Goal: Information Seeking & Learning: Check status

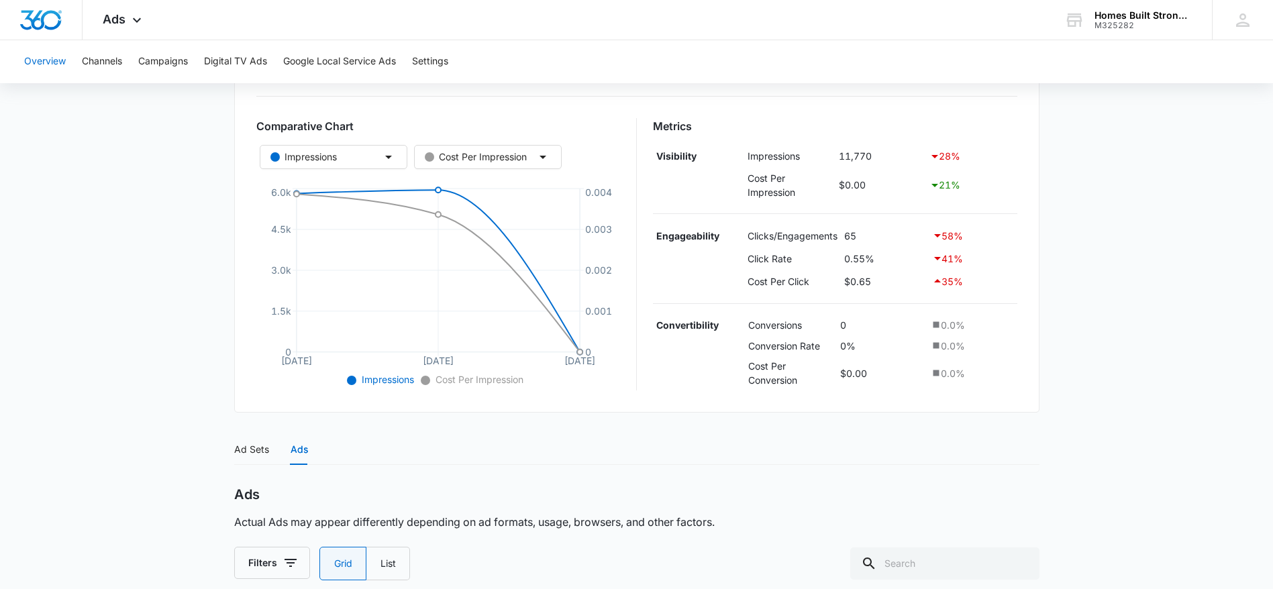
click at [40, 60] on button "Overview" at bounding box center [45, 61] width 42 height 43
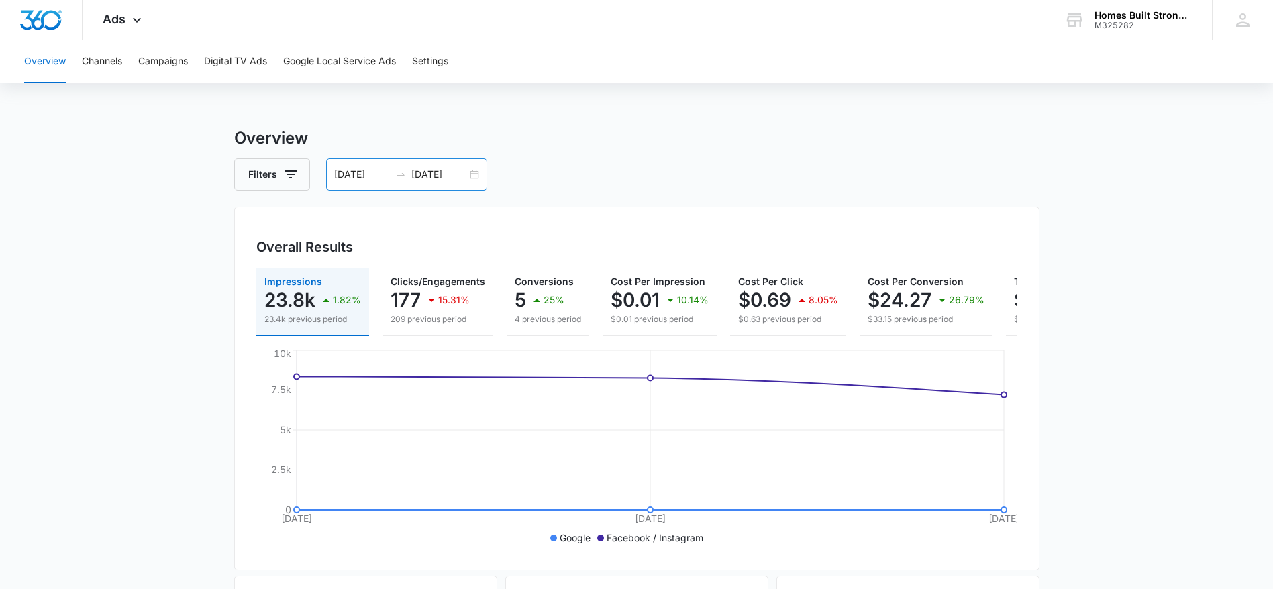
click at [372, 174] on input "[DATE]" at bounding box center [362, 174] width 56 height 15
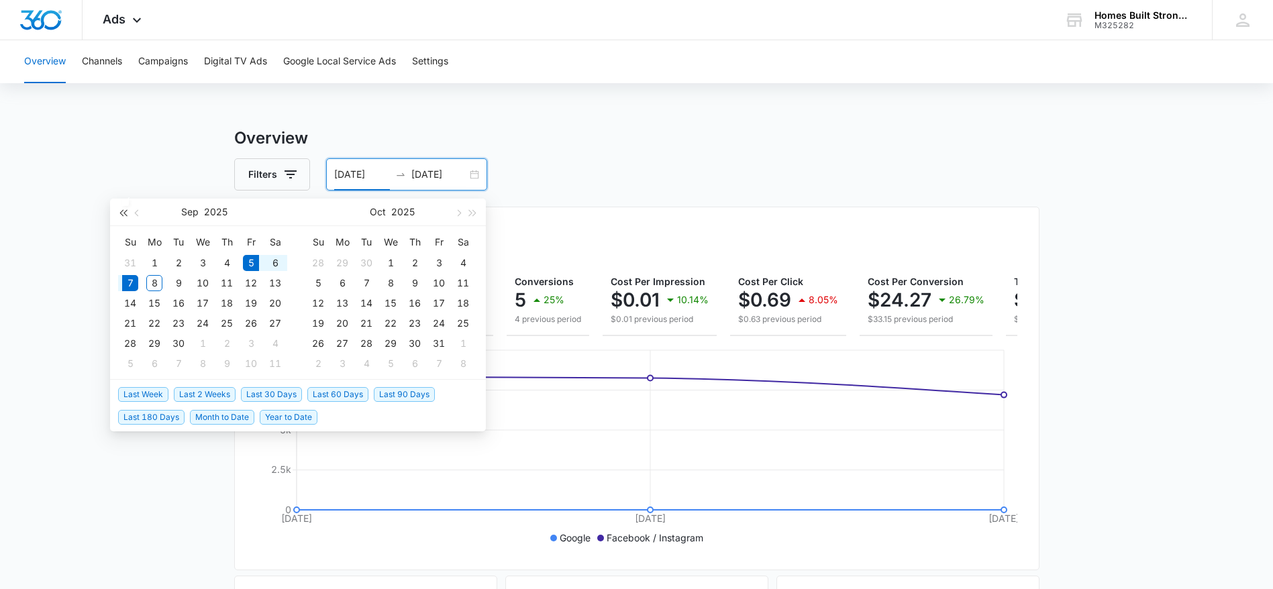
click at [123, 210] on span "button" at bounding box center [122, 212] width 7 height 7
click at [123, 211] on span "button" at bounding box center [122, 212] width 7 height 7
click at [474, 212] on span "button" at bounding box center [473, 212] width 7 height 7
click at [458, 212] on span "button" at bounding box center [457, 212] width 7 height 7
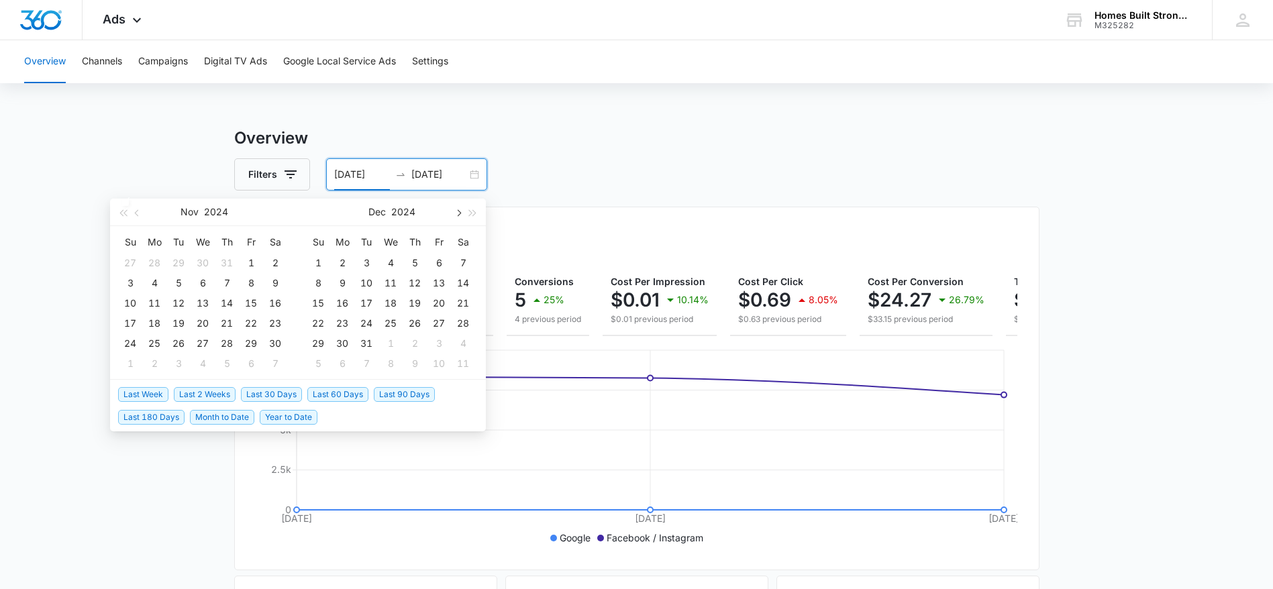
click at [458, 212] on span "button" at bounding box center [457, 212] width 7 height 7
type input "[DATE]"
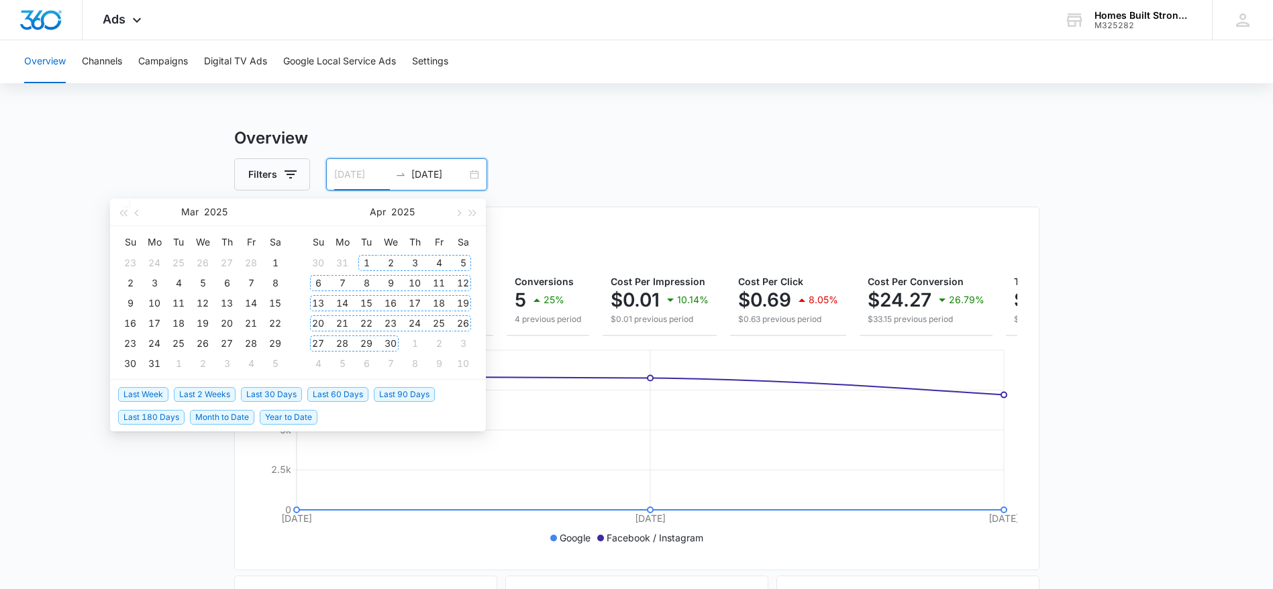
click at [366, 261] on div "1" at bounding box center [366, 263] width 16 height 16
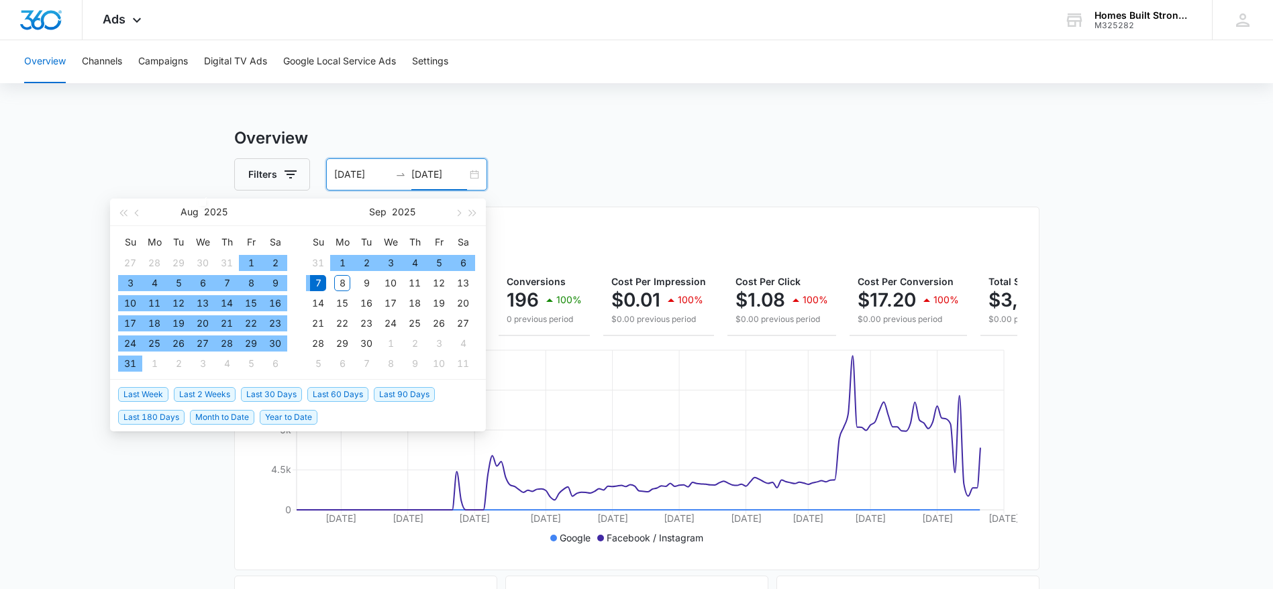
type input "[DATE]"
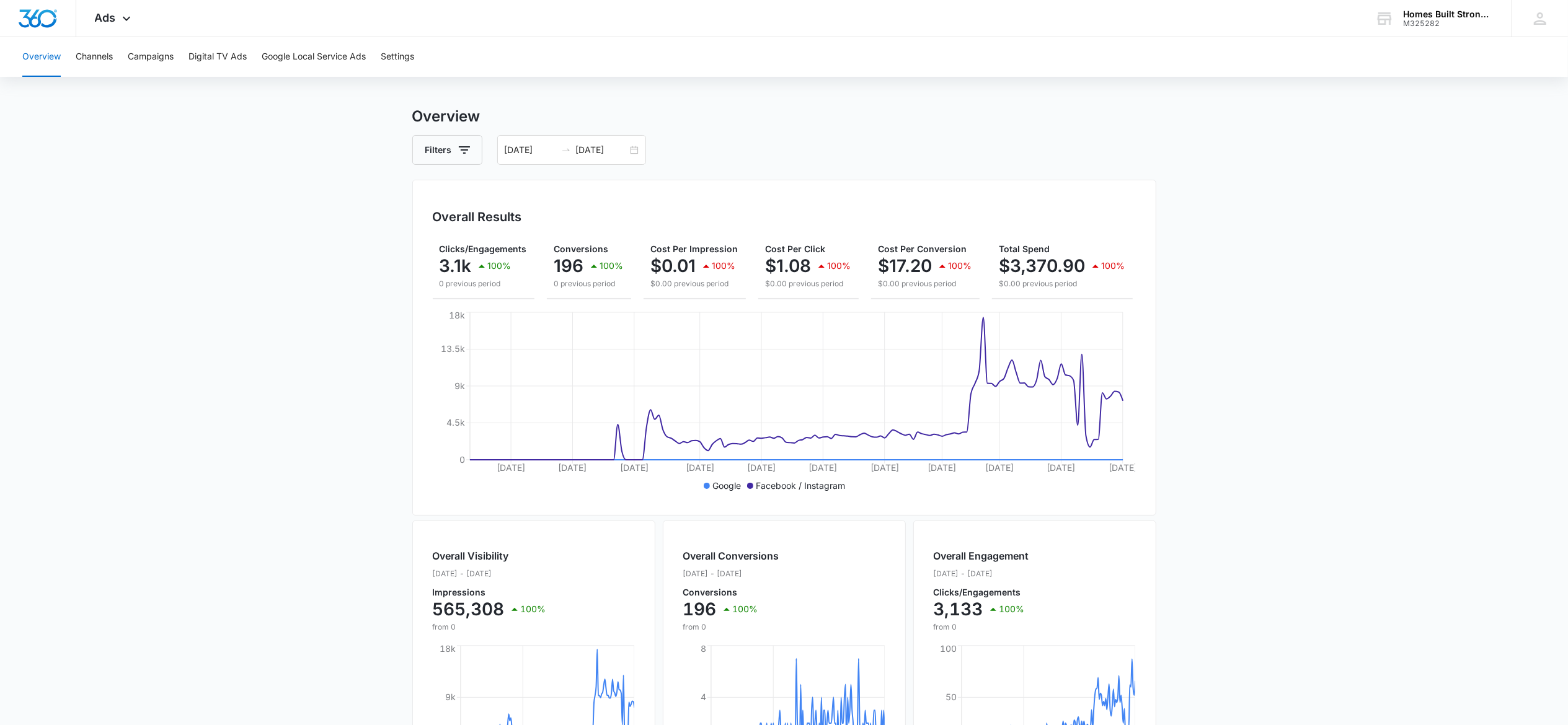
scroll to position [0, 110]
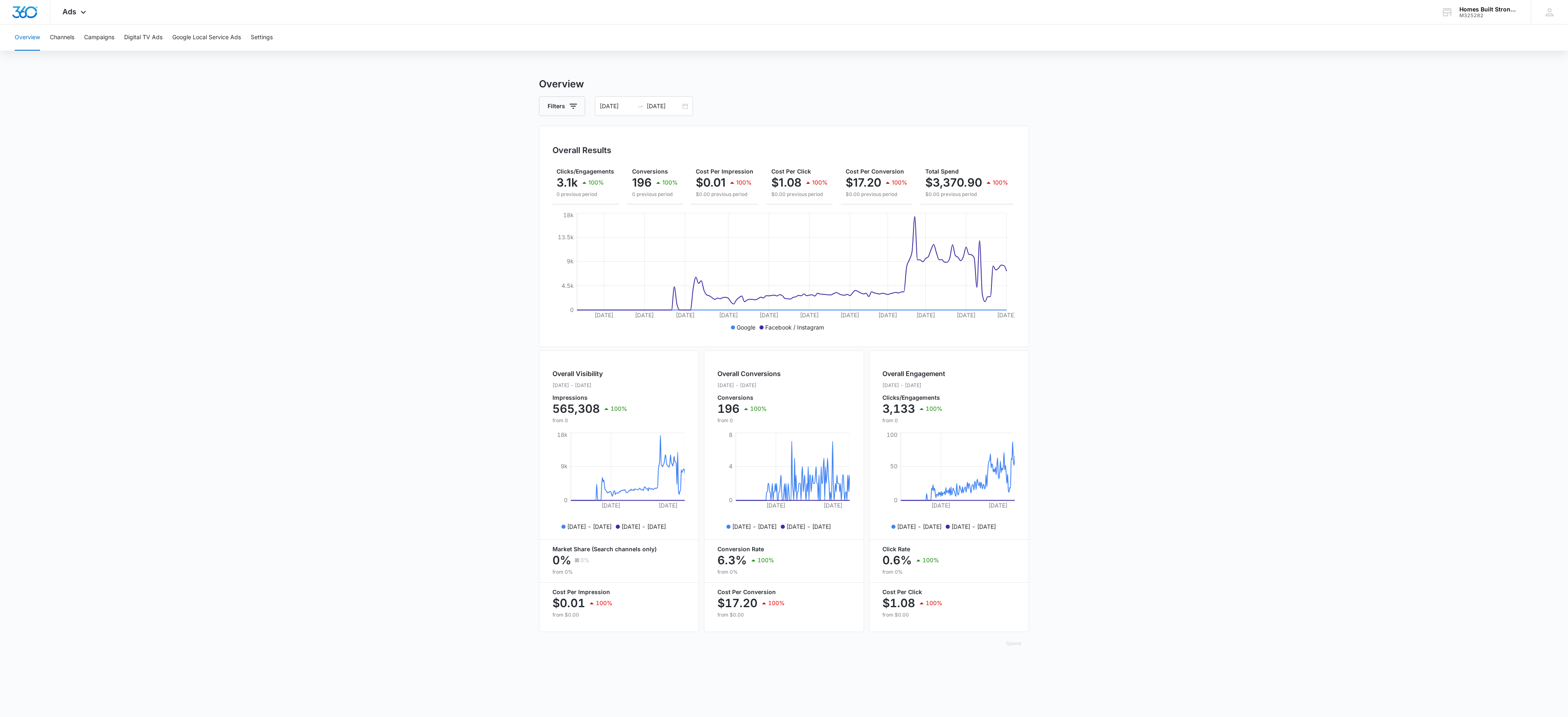
drag, startPoint x: 776, startPoint y: 0, endPoint x: 376, endPoint y: 474, distance: 620.2
click at [376, 358] on main "Overview Filters [DATE] [DATE] Overall Results Impressions 0.6m 100% 0 previous…" at bounding box center [784, 369] width 1568 height 586
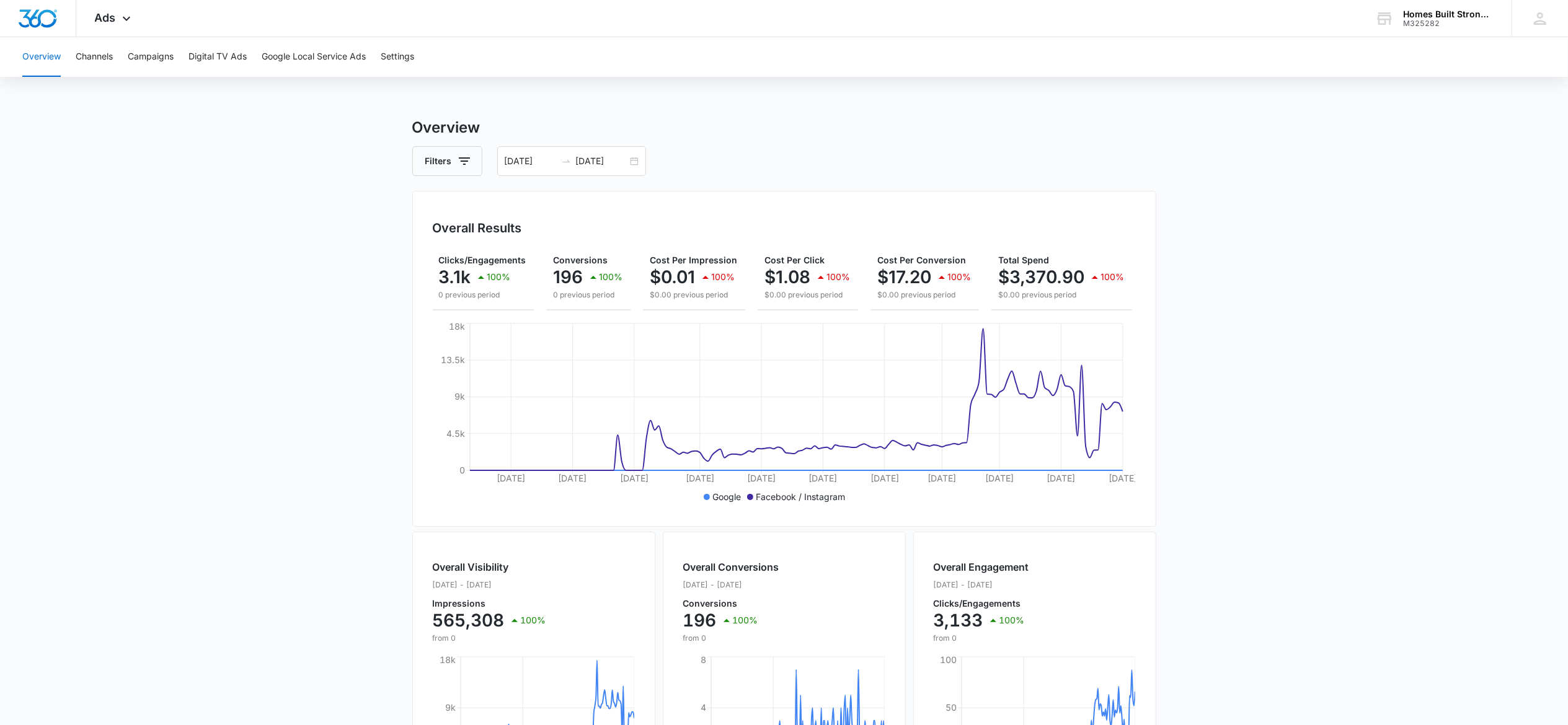
drag, startPoint x: 1869, startPoint y: 20, endPoint x: 156, endPoint y: 383, distance: 1751.0
click at [156, 383] on main "Overview Filters [DATE] [DATE] Overall Results Impressions 0.6m 100% 0 previous…" at bounding box center [784, 561] width 1568 height 889
click at [110, 14] on span "Ads" at bounding box center [105, 18] width 21 height 13
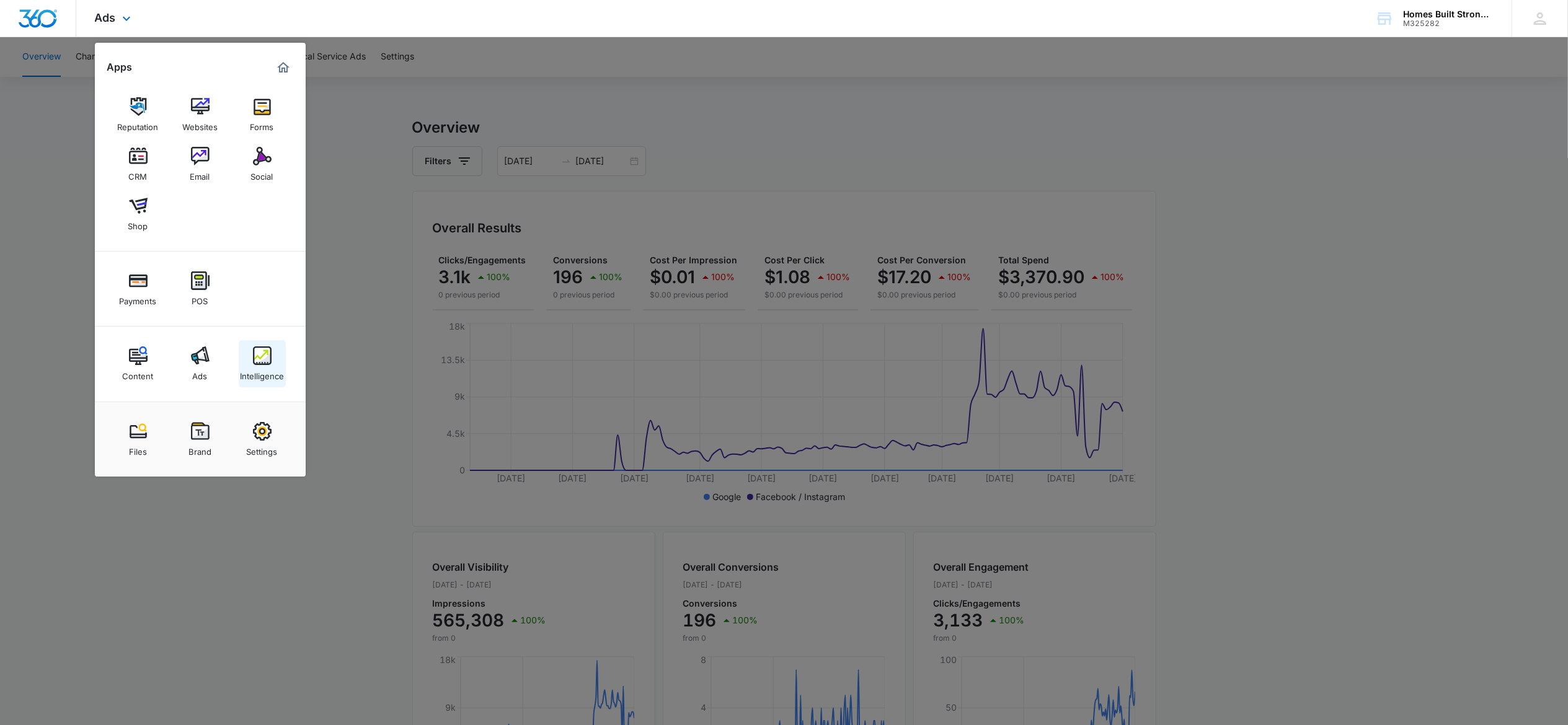
click at [268, 360] on img at bounding box center [262, 356] width 18 height 18
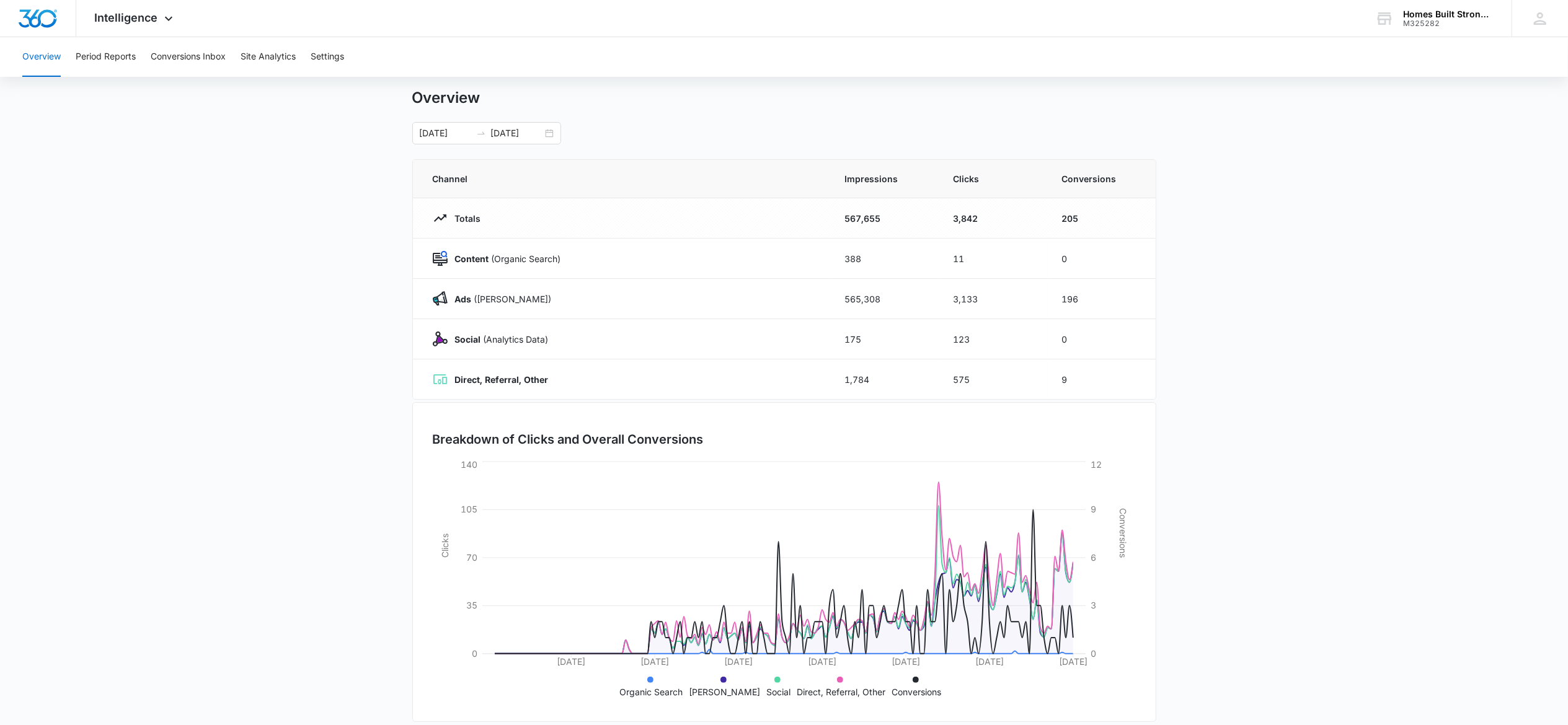
scroll to position [43, 0]
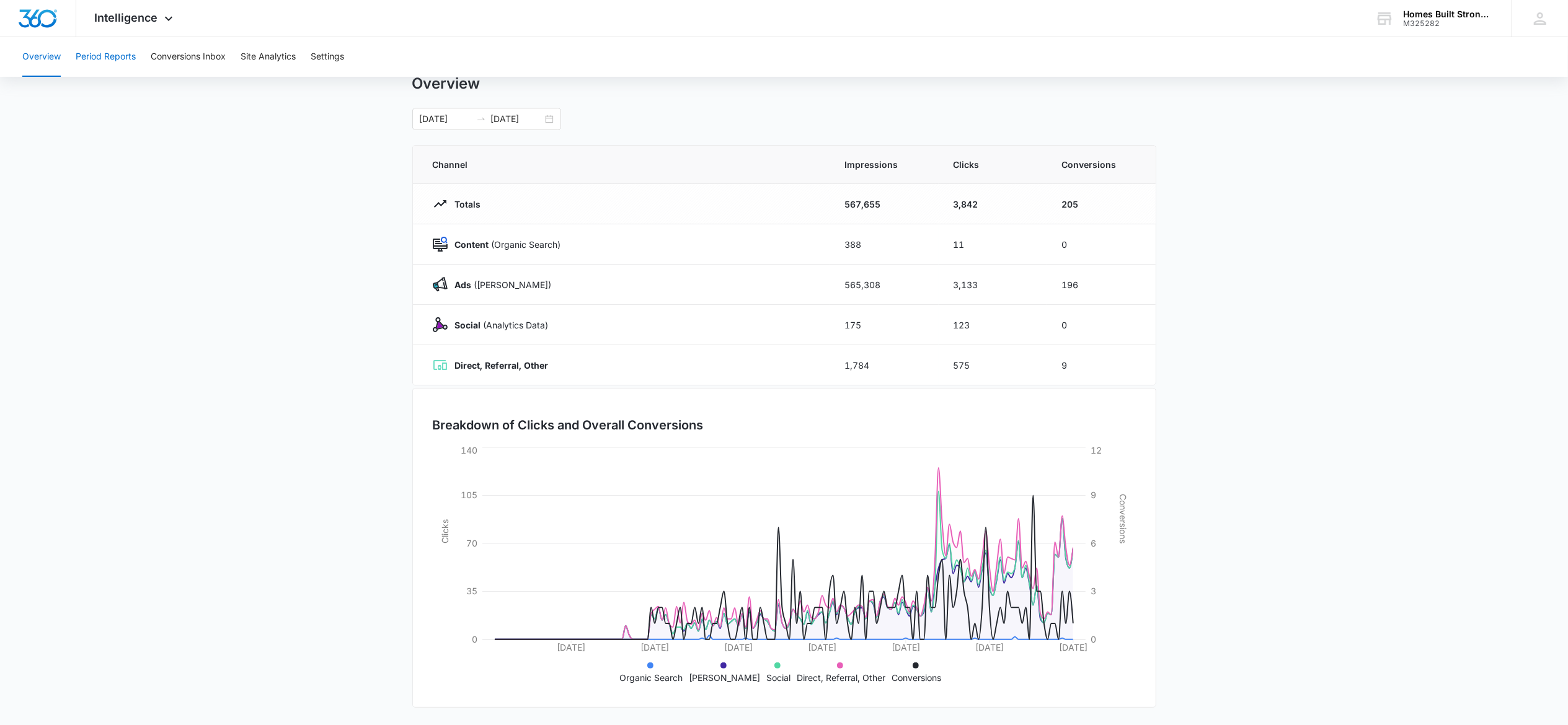
click at [88, 58] on button "Period Reports" at bounding box center [105, 56] width 60 height 40
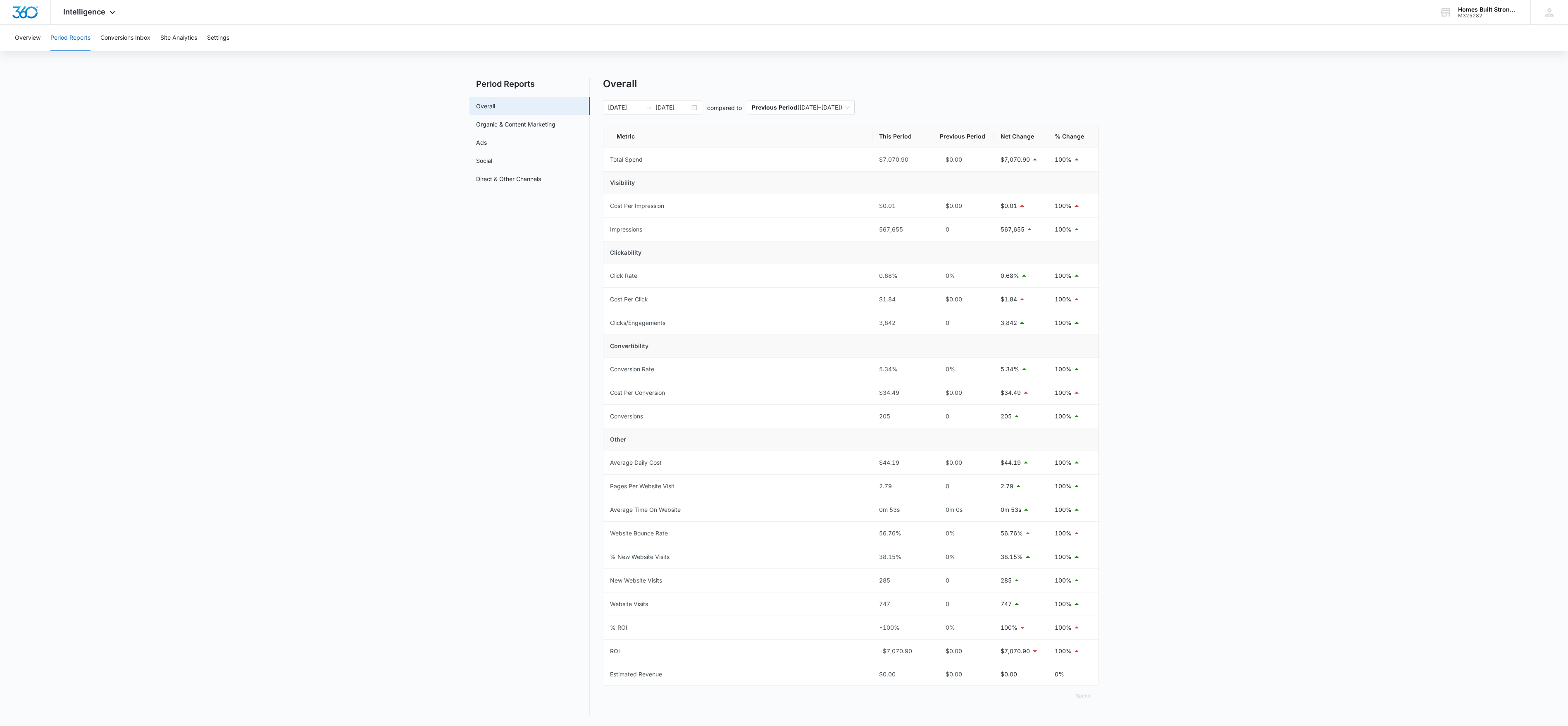
drag, startPoint x: 1031, startPoint y: 0, endPoint x: 386, endPoint y: 522, distance: 829.8
click at [386, 362] on main "Period Reports Overall Organic & Content Marketing Ads Social Direct & Other Ch…" at bounding box center [784, 401] width 1568 height 648
click at [518, 126] on link "Organic & Content Marketing" at bounding box center [516, 124] width 79 height 9
click at [497, 146] on link "Ads" at bounding box center [490, 142] width 10 height 9
click at [502, 161] on link "Social" at bounding box center [494, 161] width 16 height 9
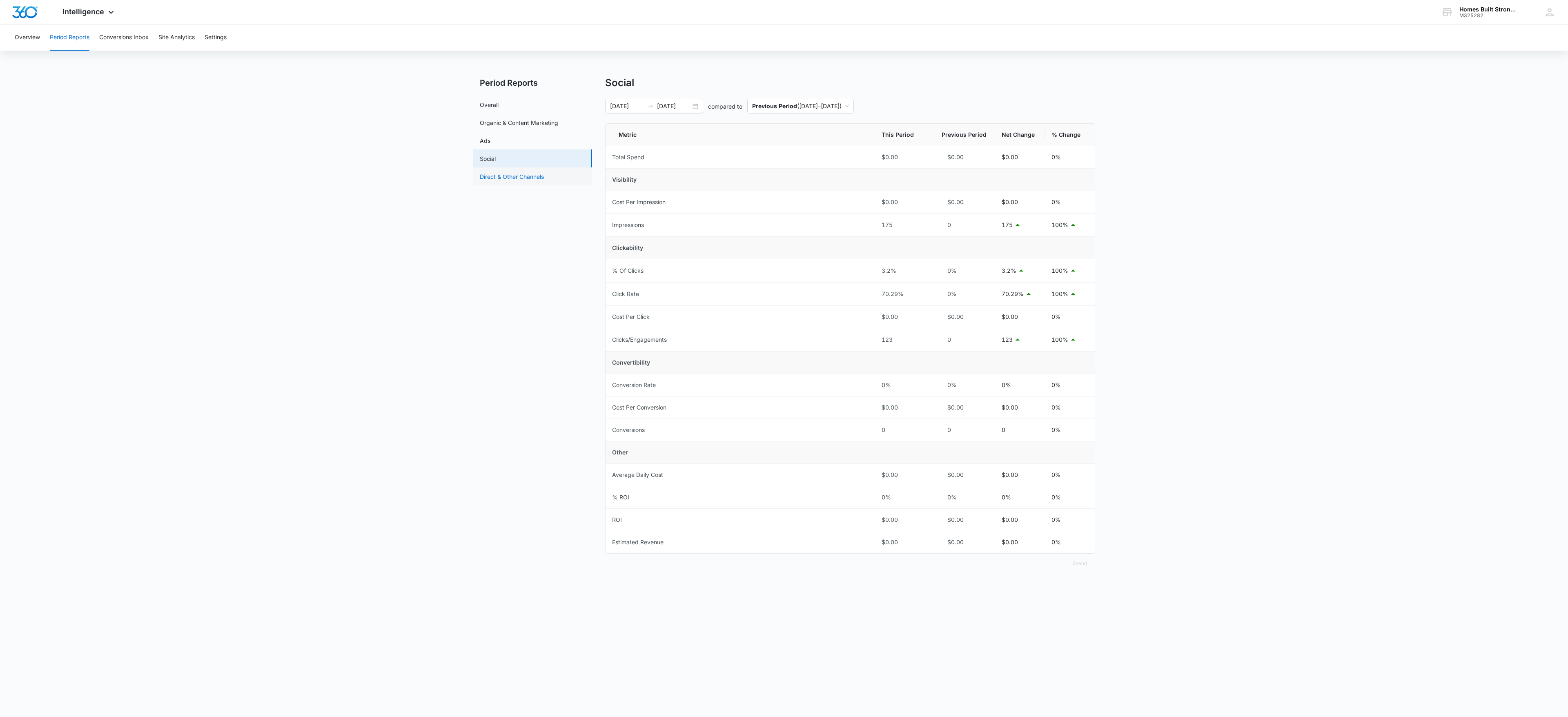
click at [531, 173] on link "Direct & Other Channels" at bounding box center [511, 177] width 64 height 9
click at [96, 8] on span "Intelligence" at bounding box center [83, 12] width 41 height 9
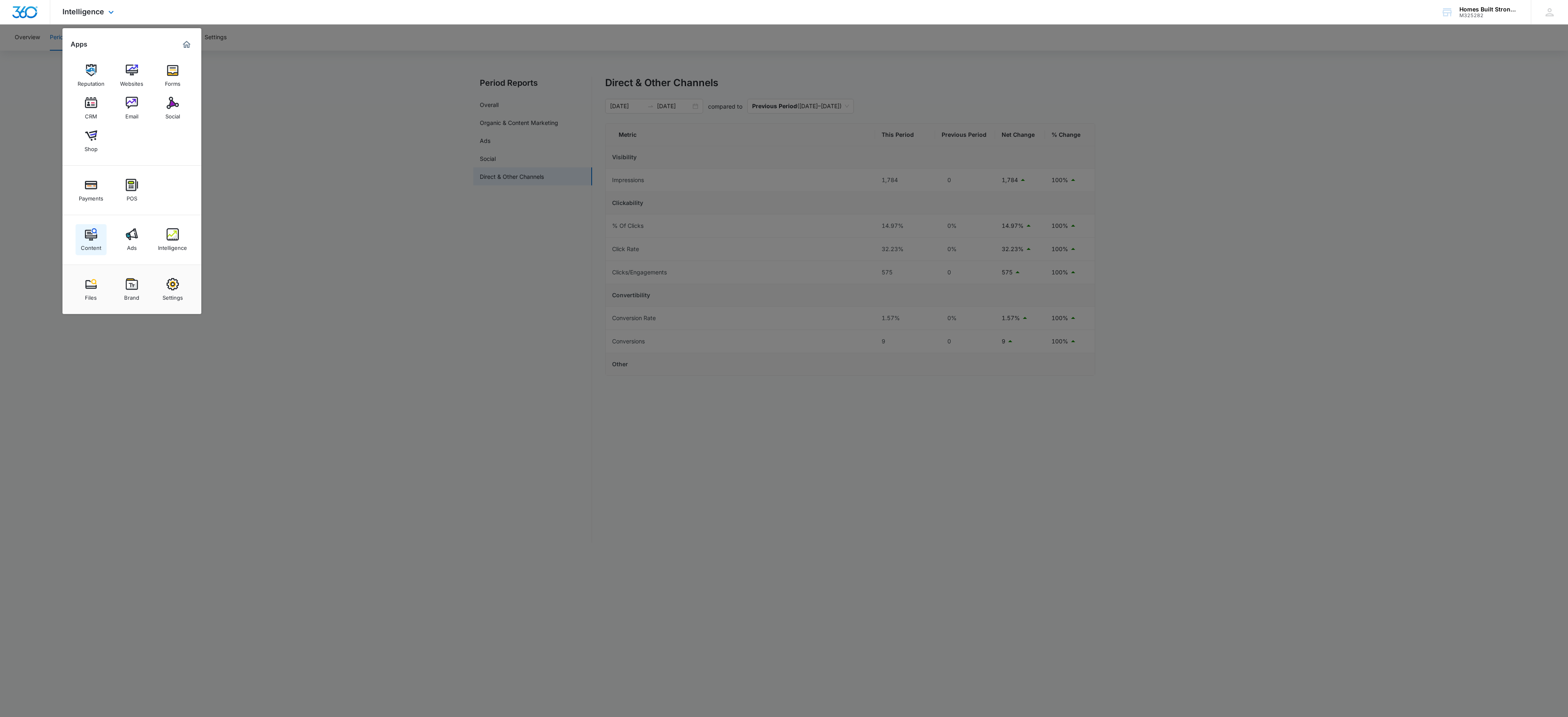
click at [89, 248] on div "Content" at bounding box center [91, 245] width 21 height 10
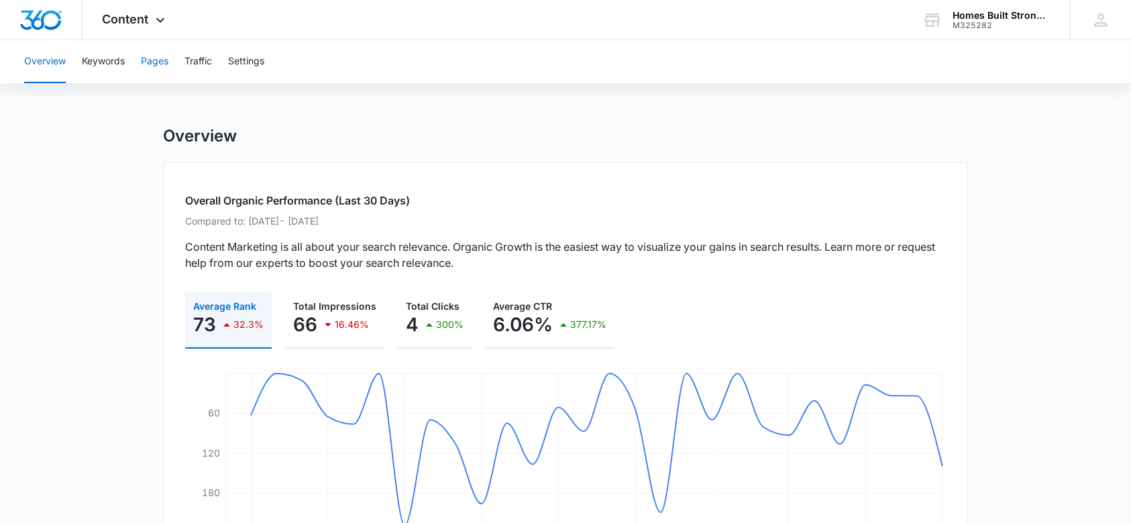
click at [166, 61] on button "Pages" at bounding box center [155, 61] width 28 height 43
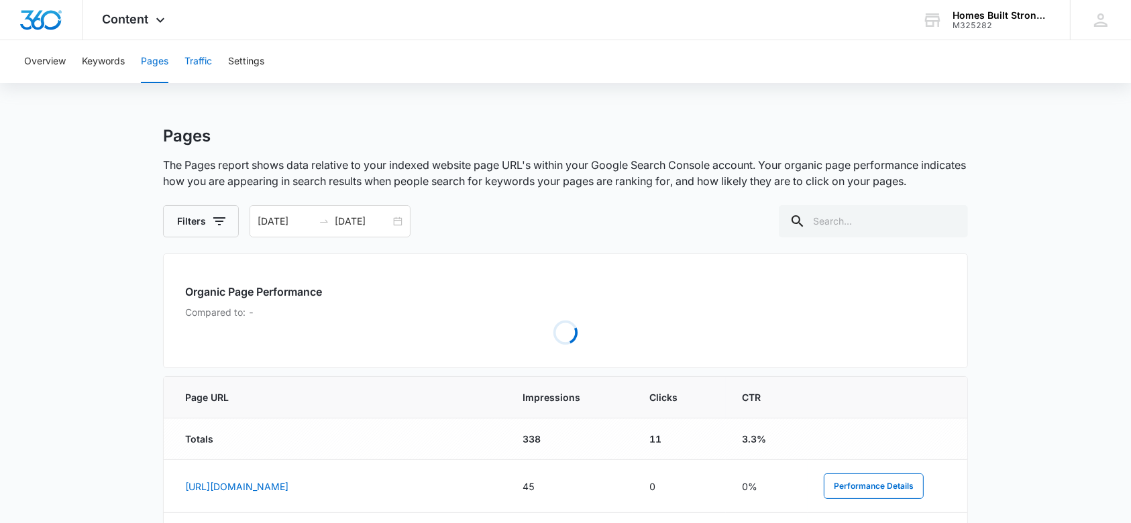
click at [194, 61] on button "Traffic" at bounding box center [198, 61] width 28 height 43
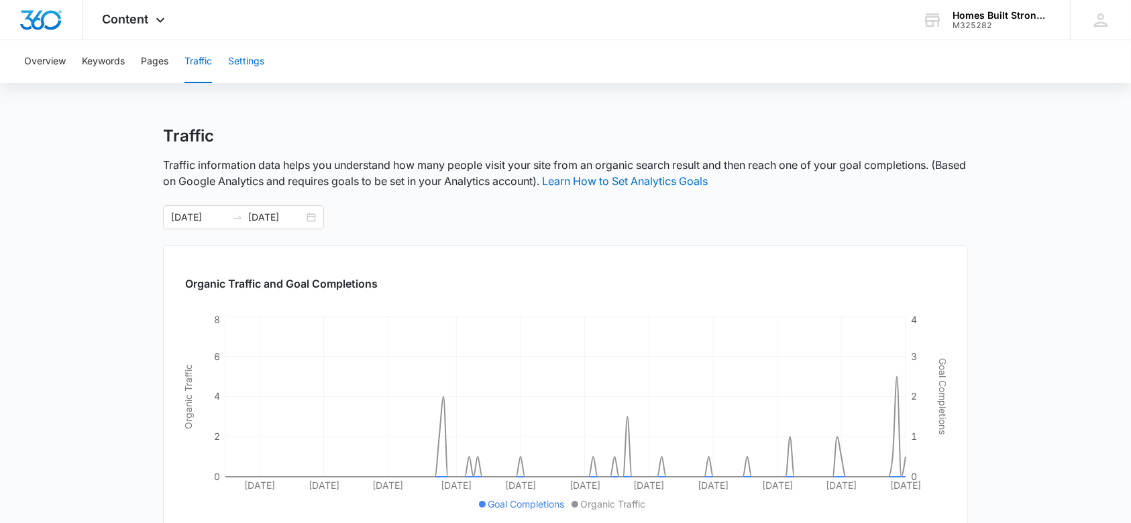
click at [255, 61] on button "Settings" at bounding box center [246, 61] width 36 height 43
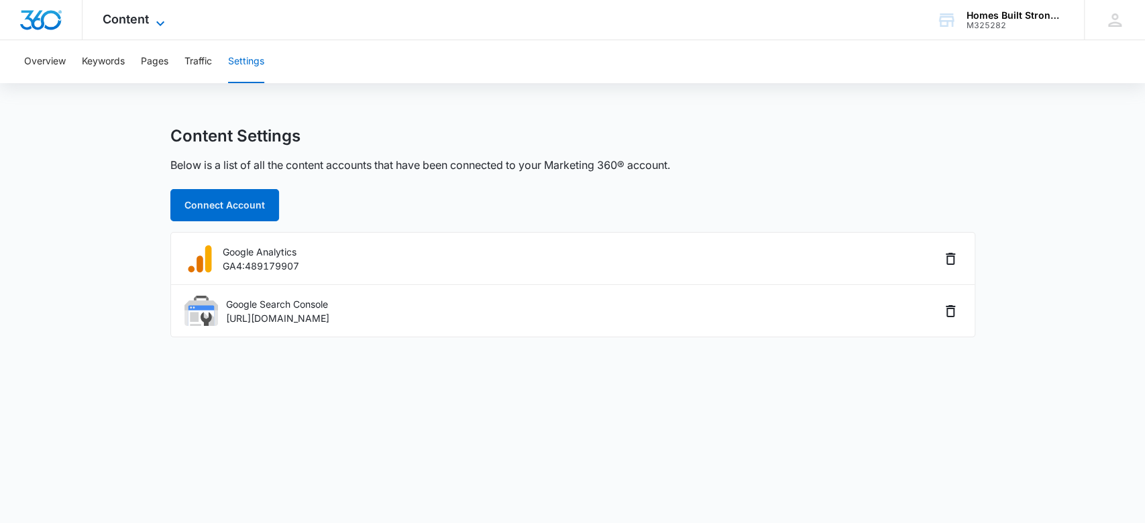
click at [152, 19] on icon at bounding box center [160, 23] width 16 height 16
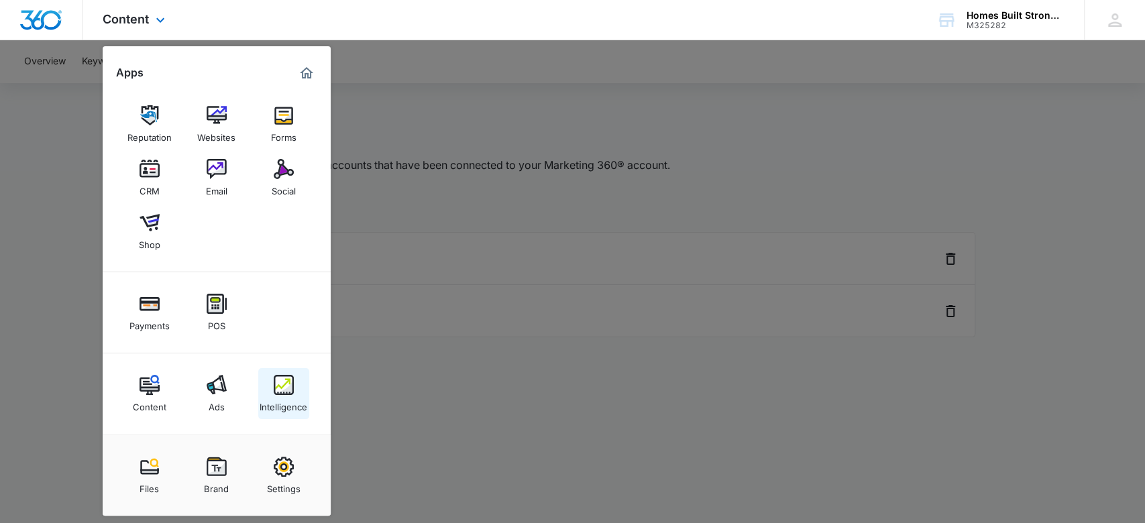
click at [293, 394] on img at bounding box center [284, 385] width 20 height 20
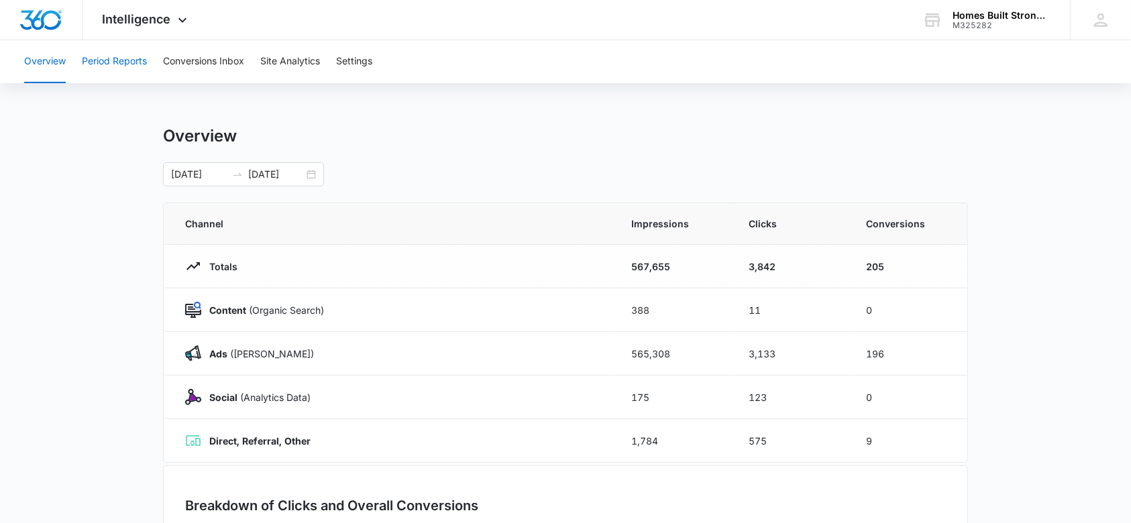
click at [141, 55] on button "Period Reports" at bounding box center [114, 61] width 65 height 43
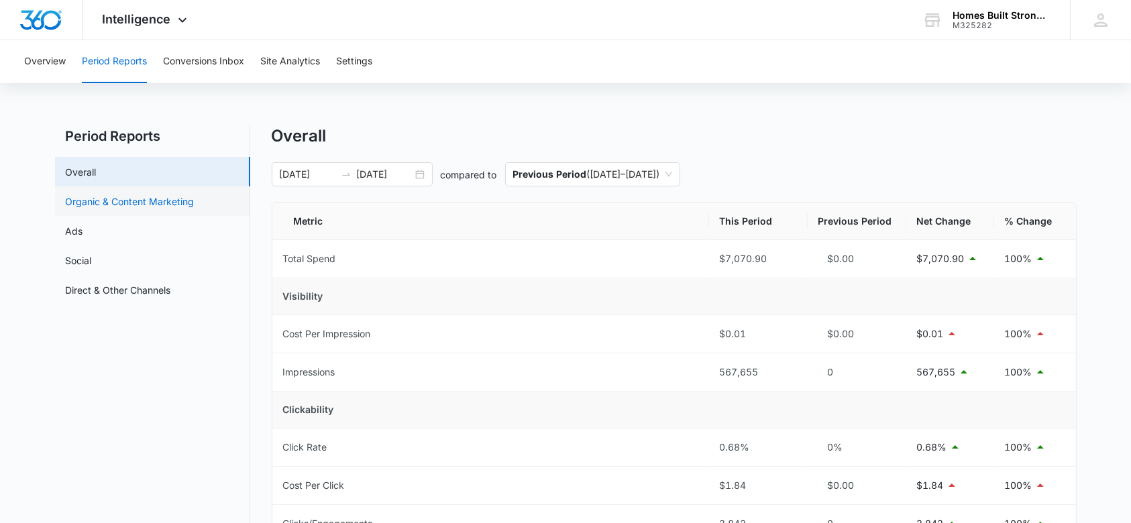
click at [90, 202] on link "Organic & Content Marketing" at bounding box center [130, 202] width 129 height 14
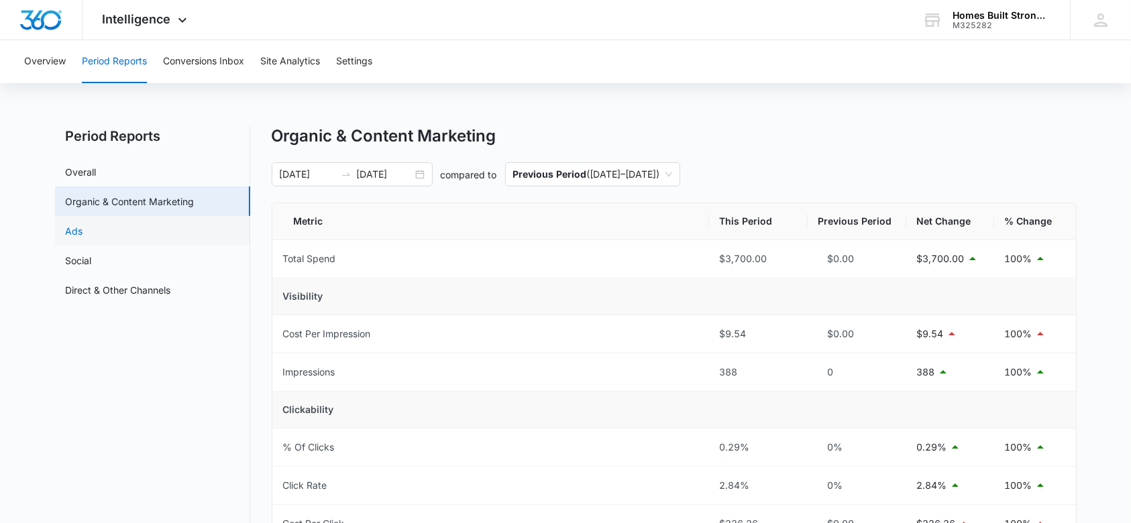
click at [83, 230] on link "Ads" at bounding box center [74, 231] width 17 height 14
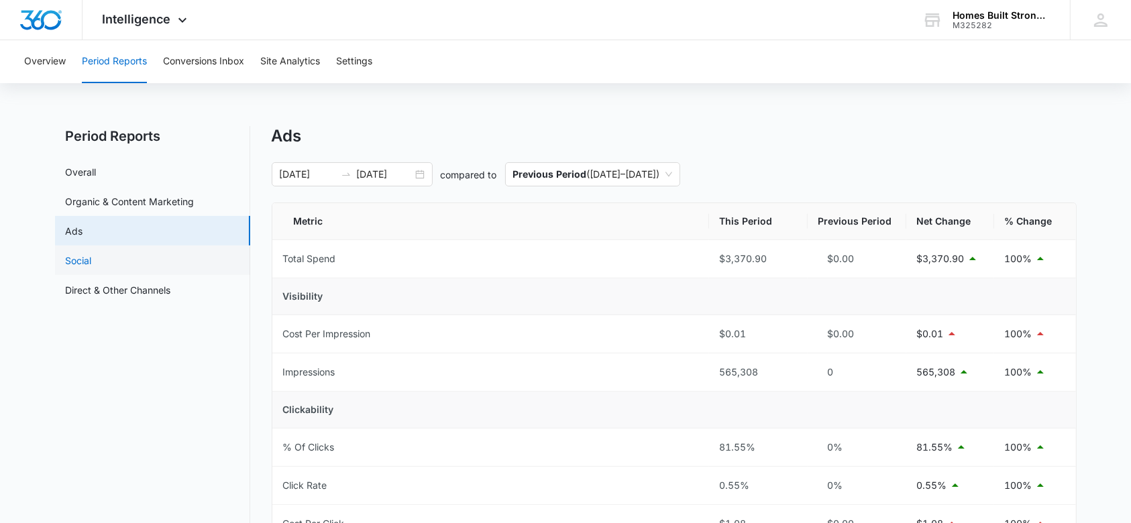
click at [86, 260] on link "Social" at bounding box center [79, 261] width 26 height 14
